Goal: Find specific page/section: Find specific page/section

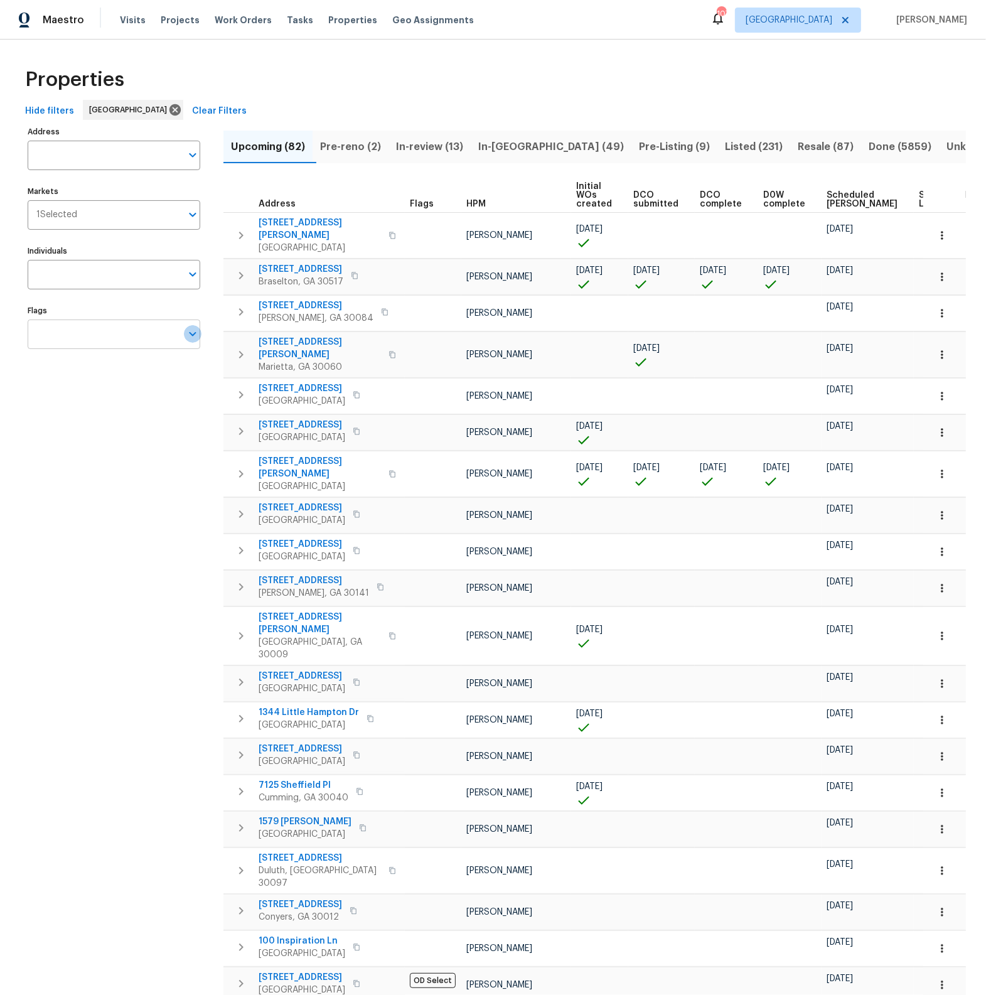
click at [186, 336] on icon "Open" at bounding box center [192, 333] width 15 height 15
click at [55, 407] on input "checkbox" at bounding box center [50, 407] width 26 height 26
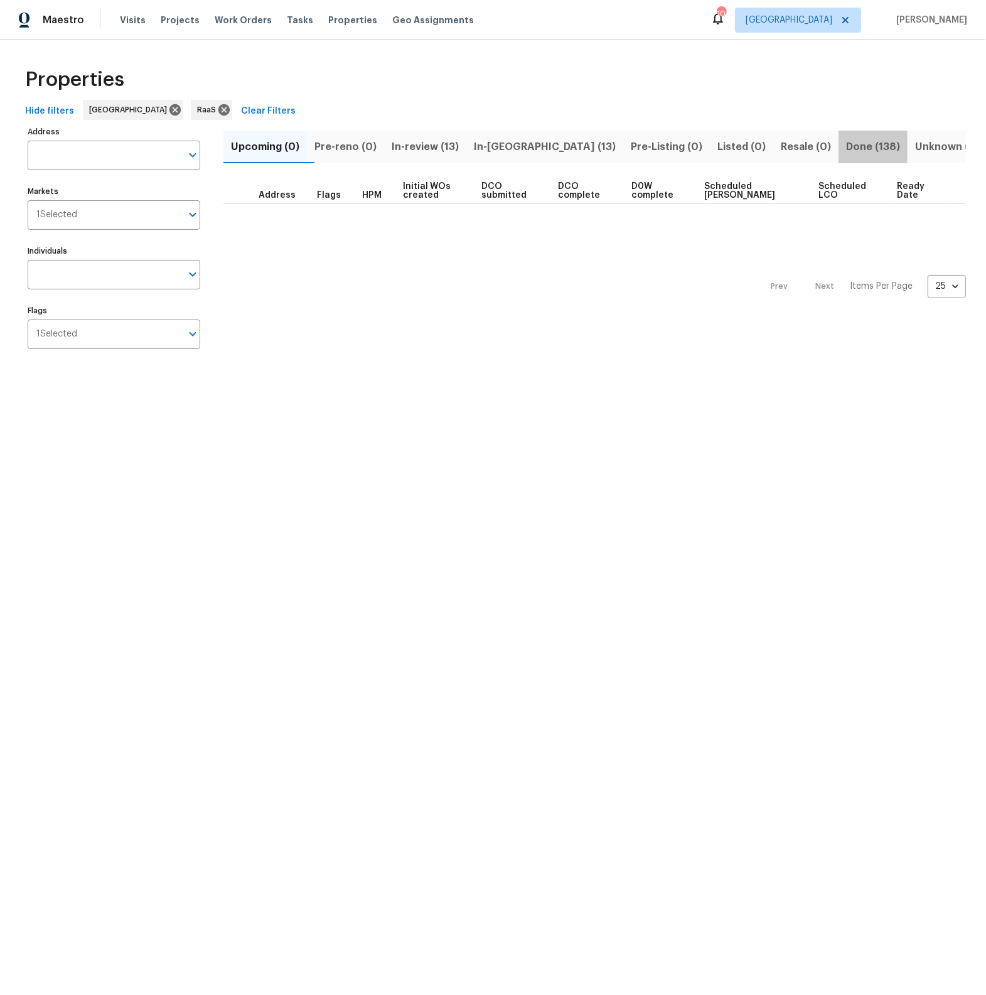
click at [846, 149] on span "Done (138)" at bounding box center [873, 147] width 54 height 18
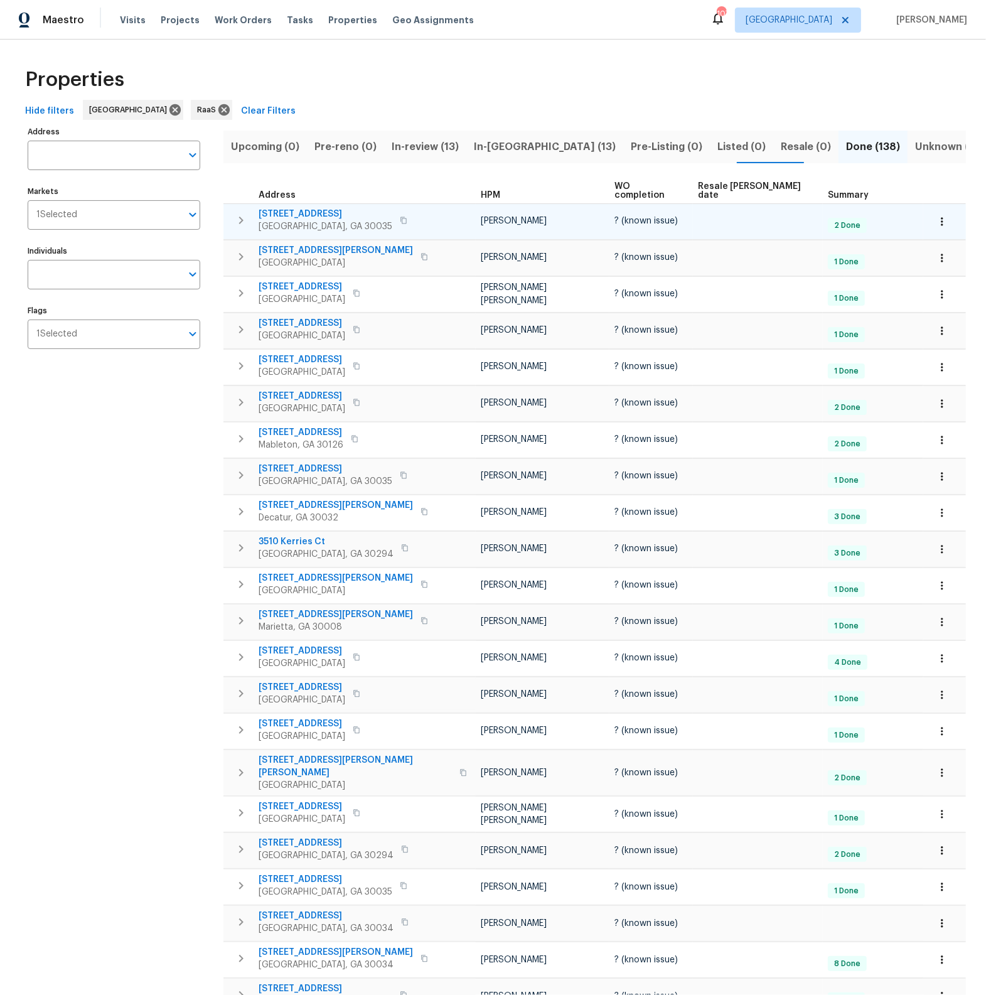
click at [284, 208] on span "3993 Snapfinger Way" at bounding box center [326, 214] width 134 height 13
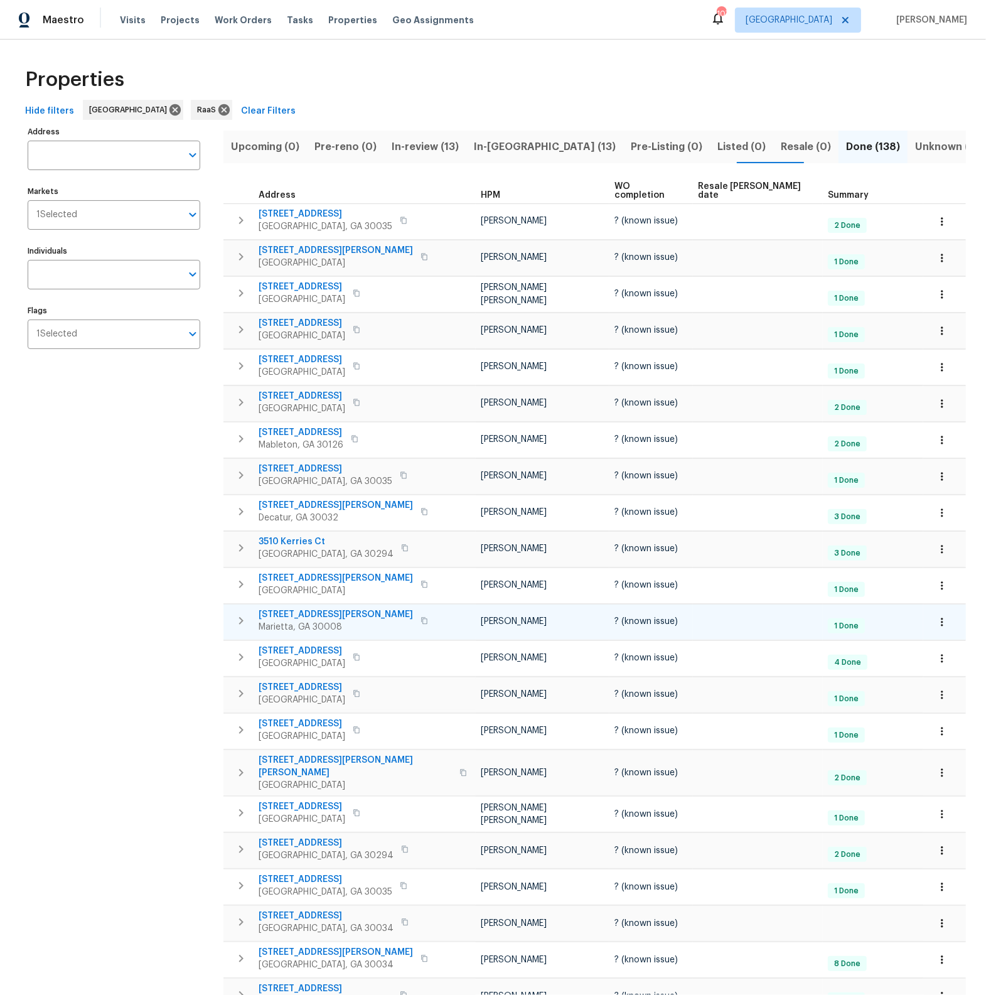
click at [313, 610] on span "2097 Kolb Ridge Ct SW" at bounding box center [336, 614] width 154 height 13
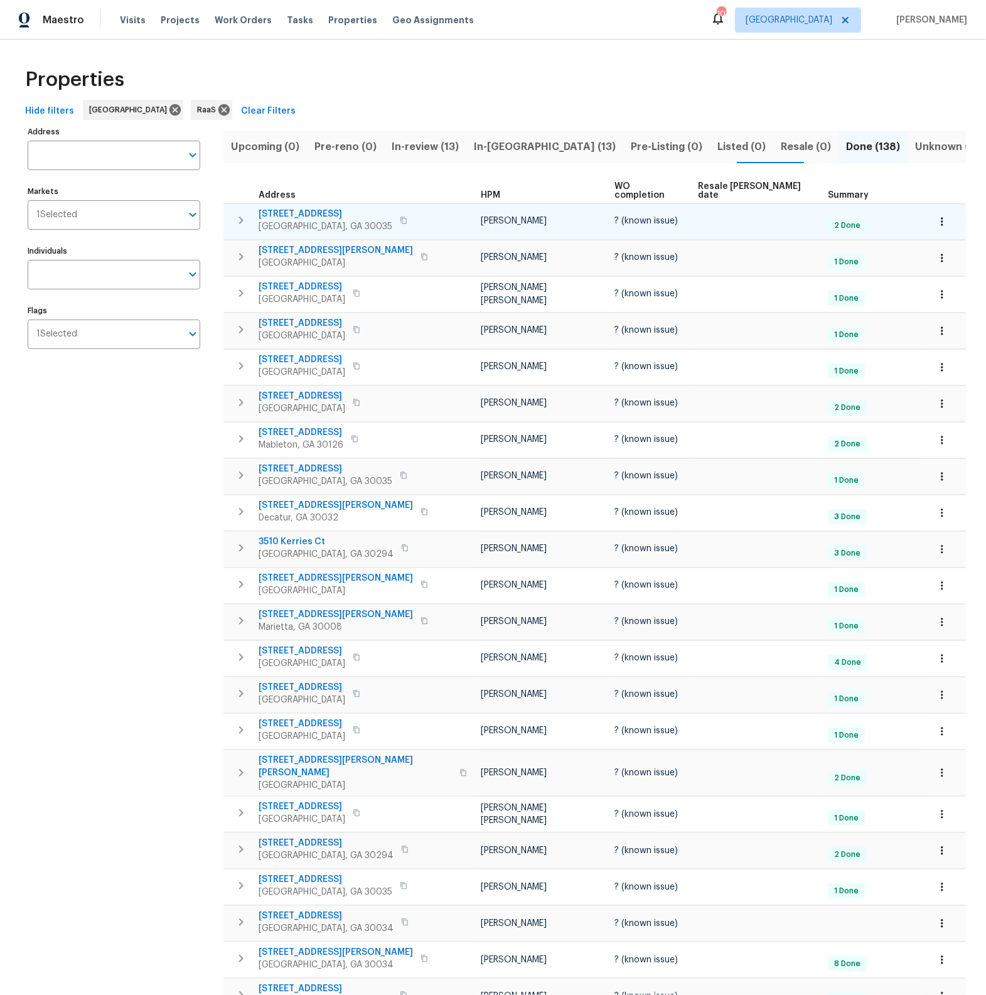
click at [279, 208] on span "3993 Snapfinger Way" at bounding box center [326, 214] width 134 height 13
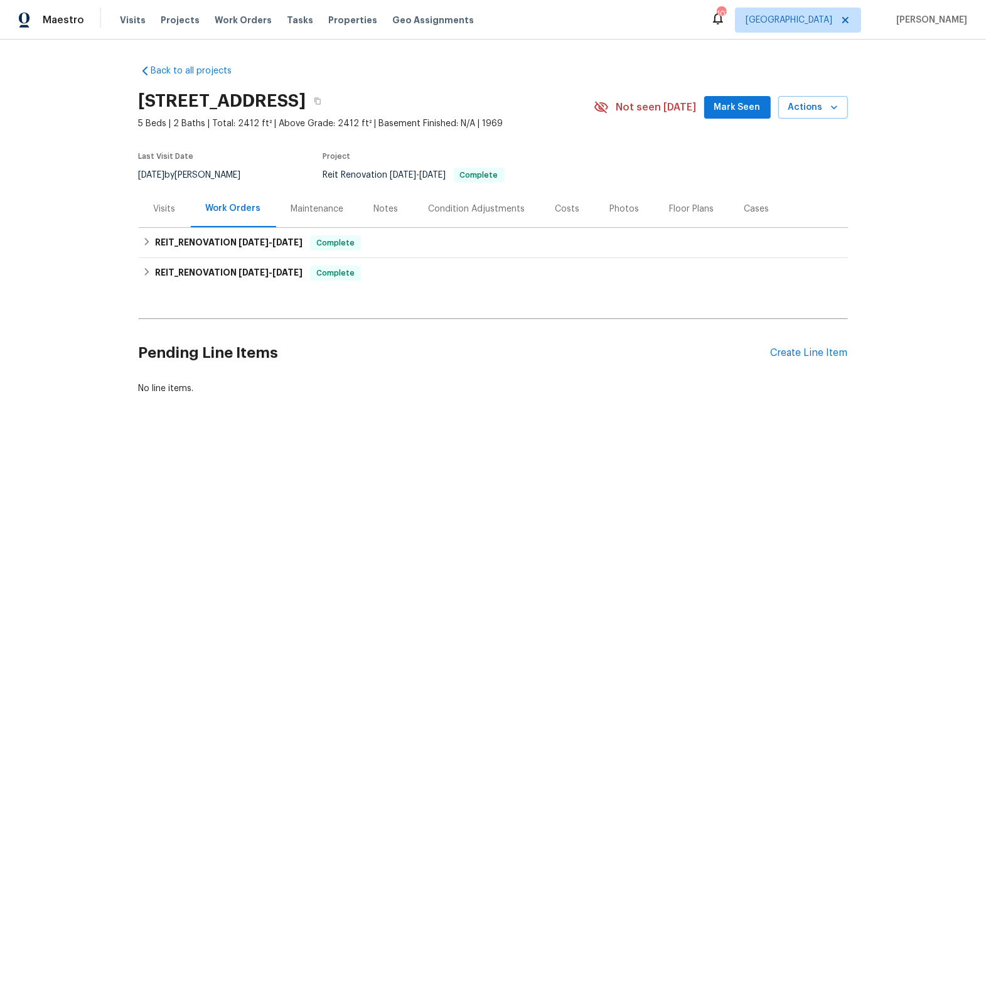
click at [160, 208] on div "Visits" at bounding box center [165, 209] width 22 height 13
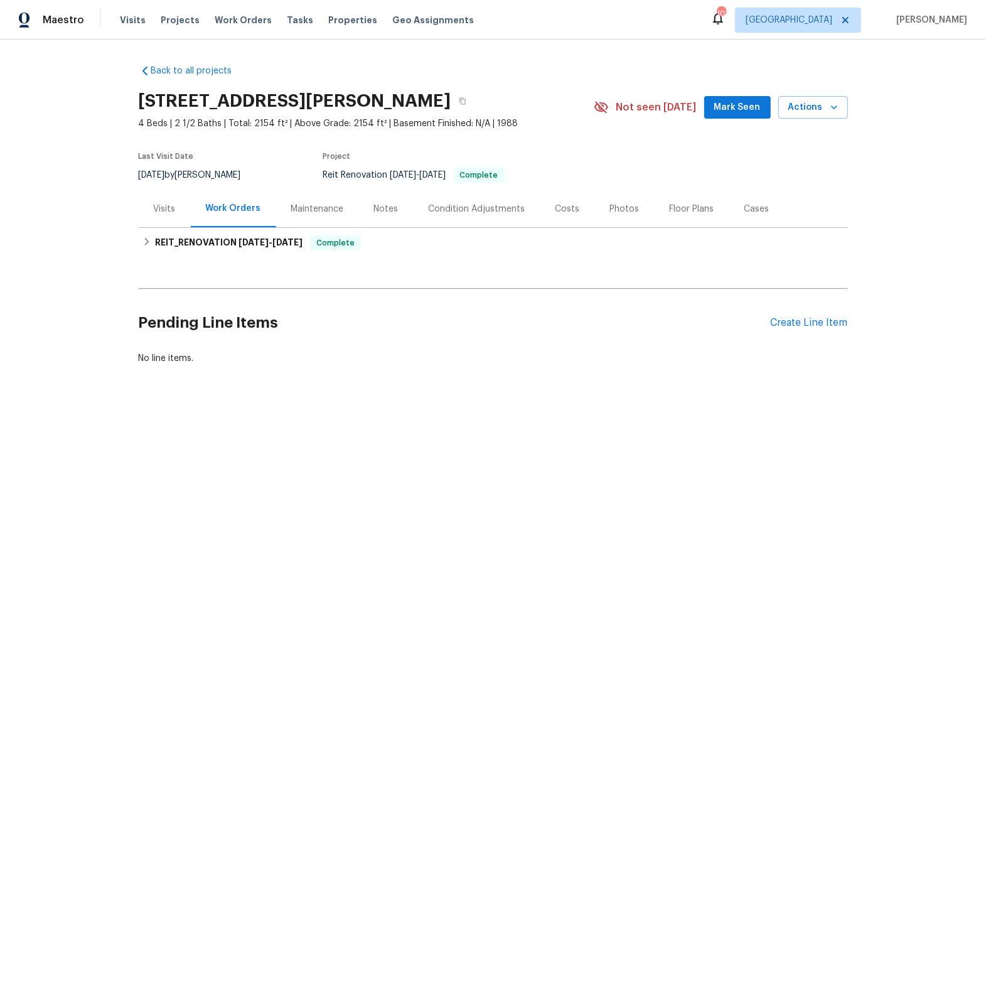
click at [171, 207] on div "Visits" at bounding box center [165, 209] width 22 height 13
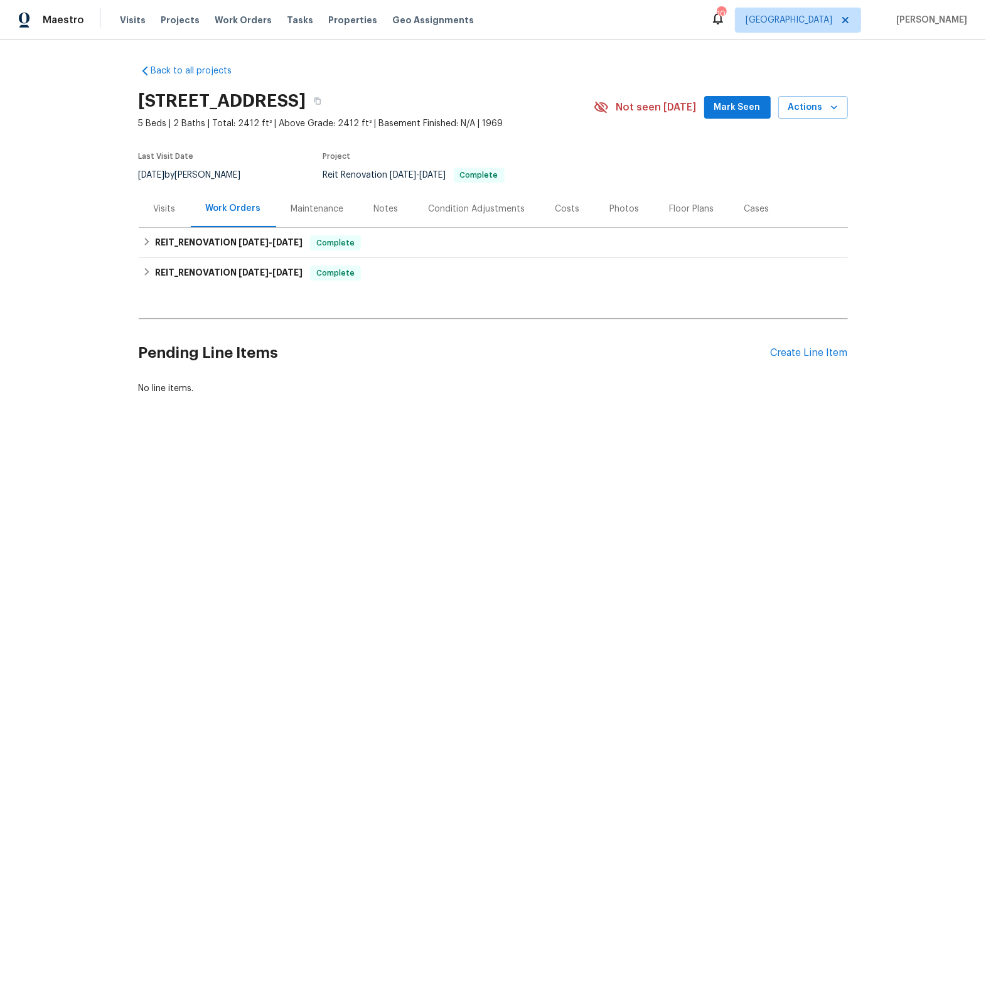
click at [168, 211] on div "Visits" at bounding box center [165, 209] width 22 height 13
